Goal: Go to known website: Access a specific website the user already knows

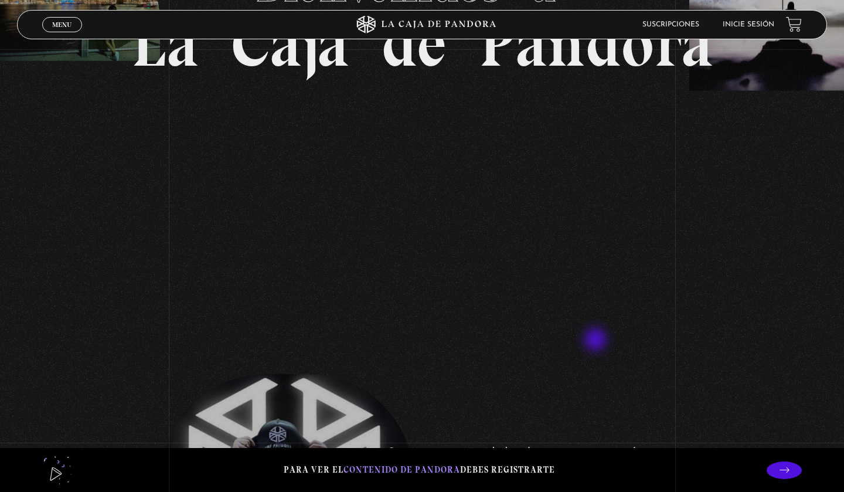
scroll to position [281, 0]
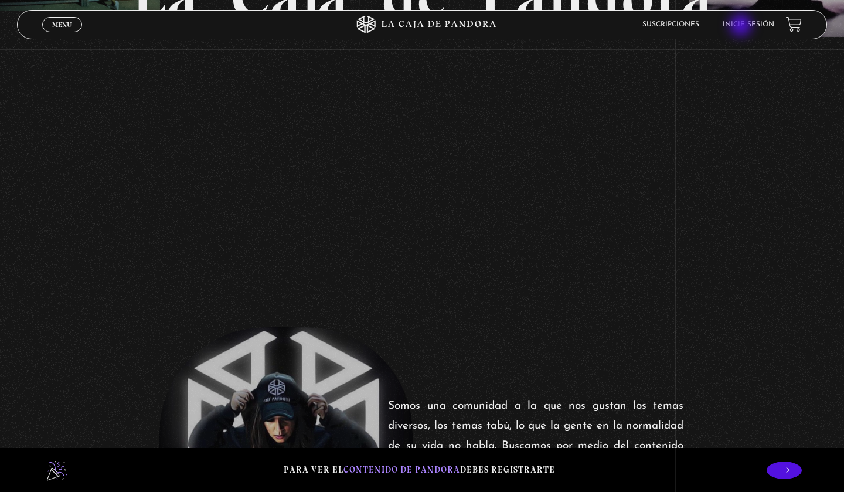
click at [742, 26] on link "Inicie sesión" at bounding box center [749, 24] width 52 height 7
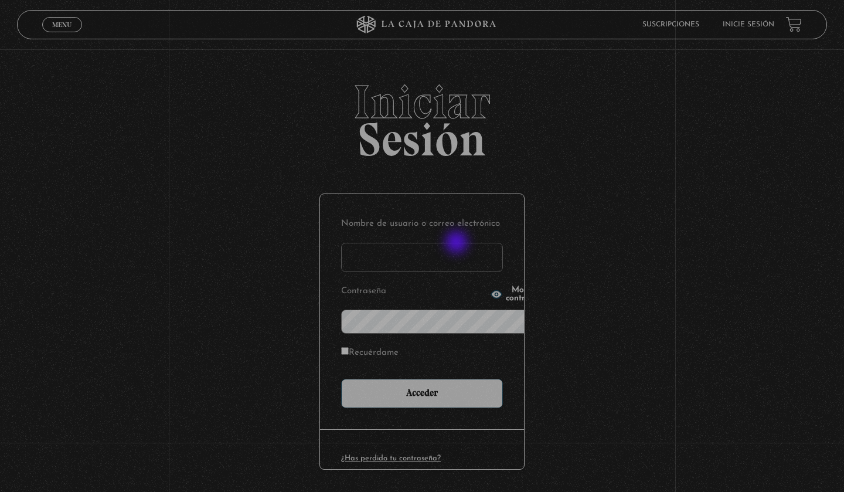
type input "Lessastua892@gmail.com"
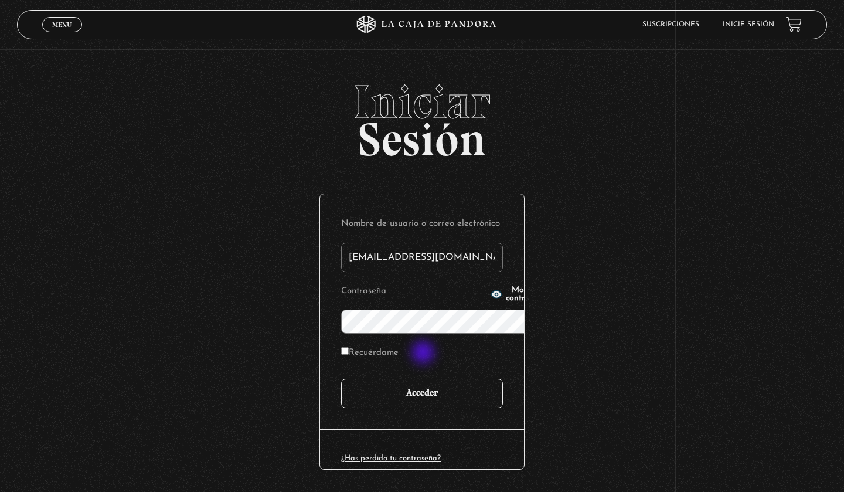
click at [424, 379] on input "Acceder" at bounding box center [422, 393] width 162 height 29
